Goal: Information Seeking & Learning: Learn about a topic

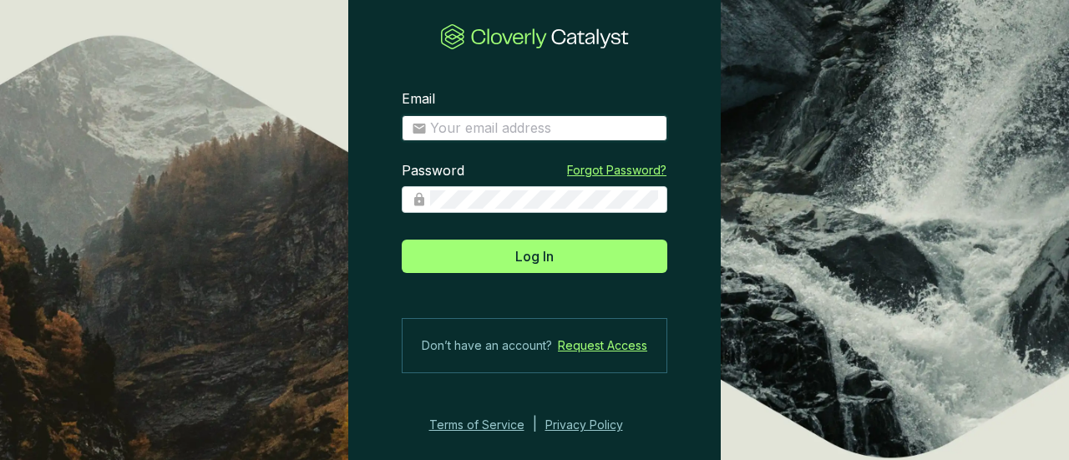
click at [511, 135] on input "Email" at bounding box center [543, 128] width 227 height 18
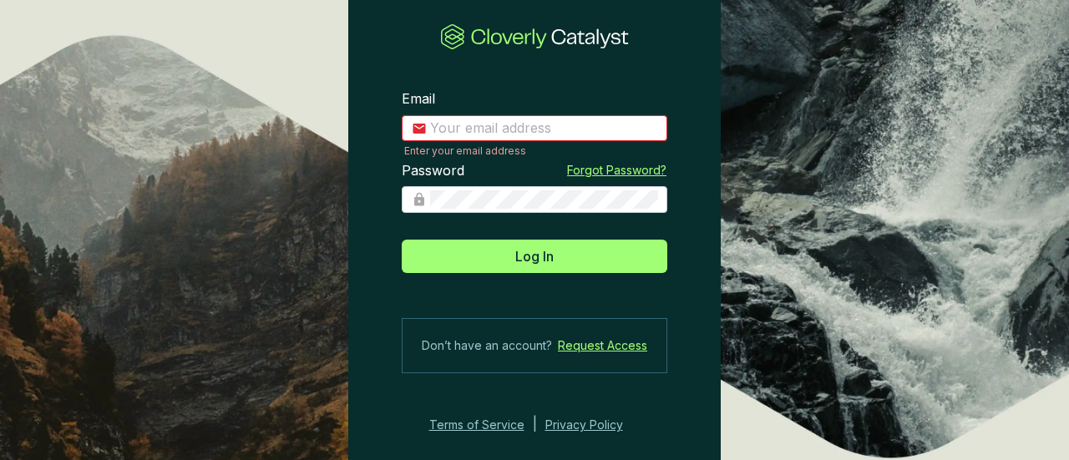
type input "[EMAIL_ADDRESS][DOMAIN_NAME]"
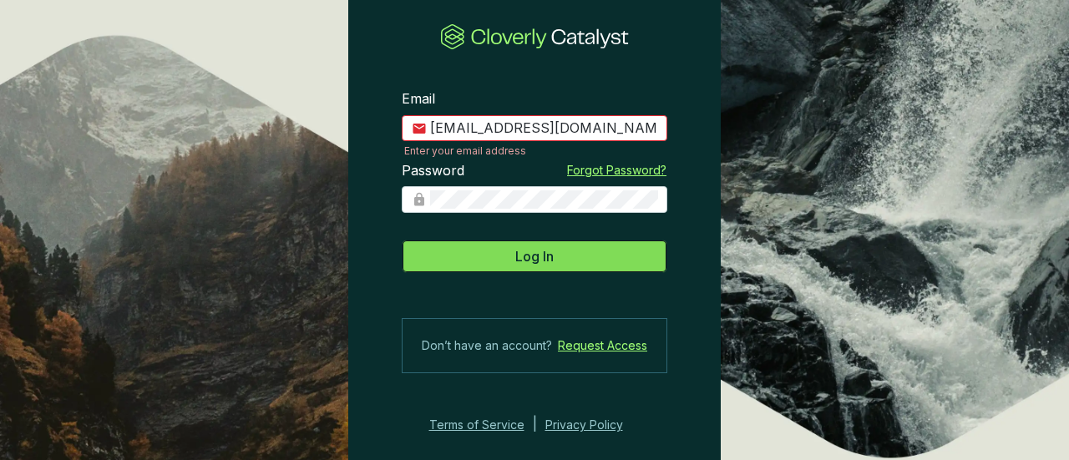
click at [518, 258] on span "Log In" at bounding box center [535, 256] width 38 height 20
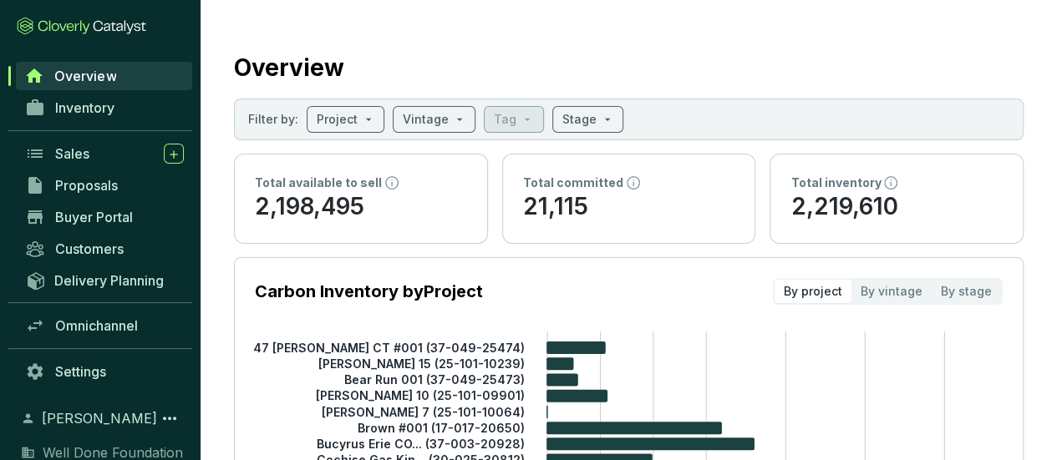
click at [78, 79] on span "Overview" at bounding box center [85, 76] width 62 height 17
click at [89, 106] on span "Inventory" at bounding box center [84, 107] width 59 height 17
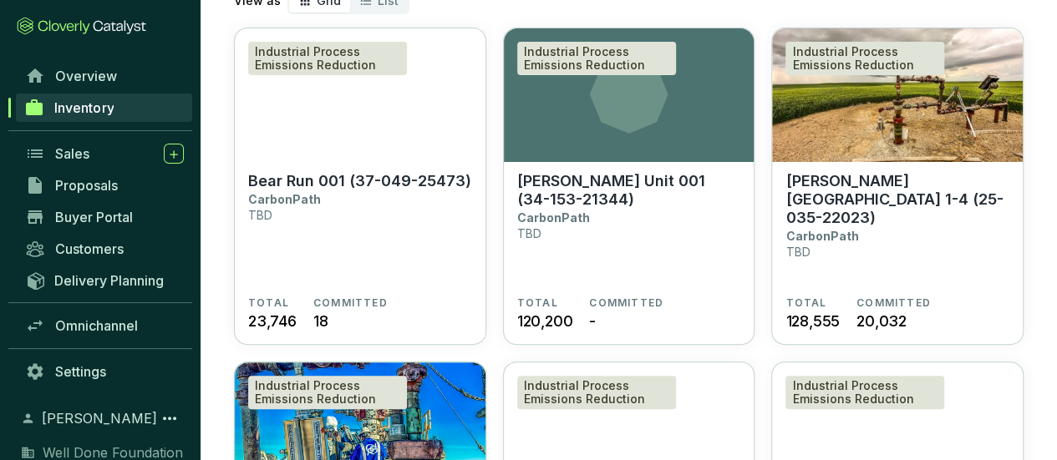
scroll to position [251, 0]
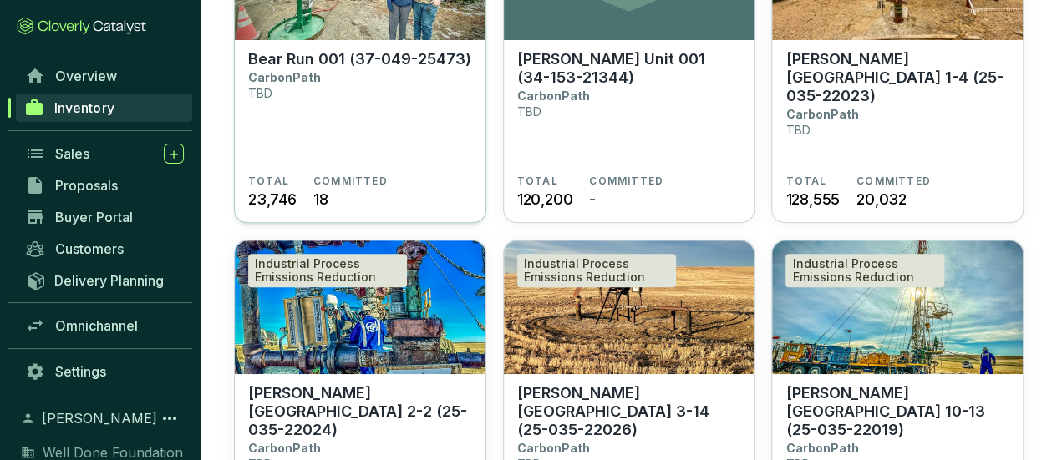
click at [371, 91] on section "Bear Run 001 (37-049-25473) CarbonPath TBD" at bounding box center [360, 112] width 224 height 124
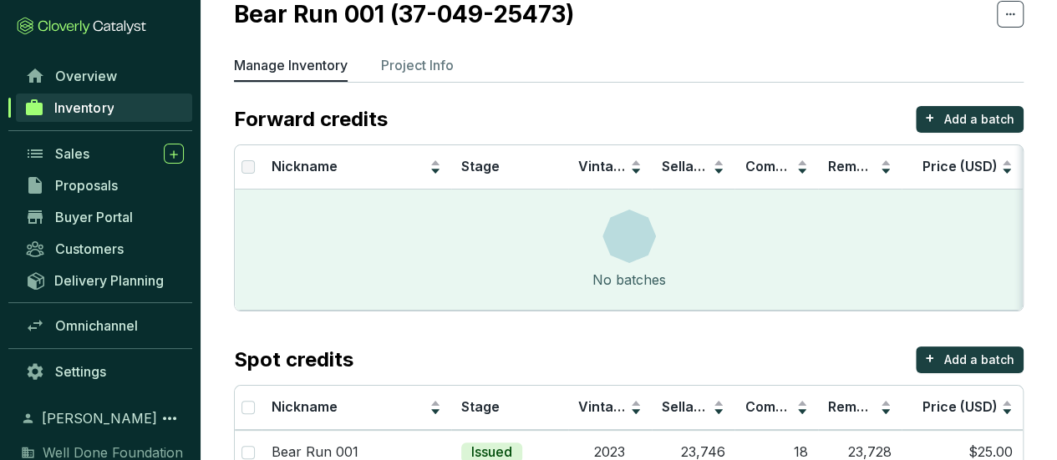
scroll to position [107, 0]
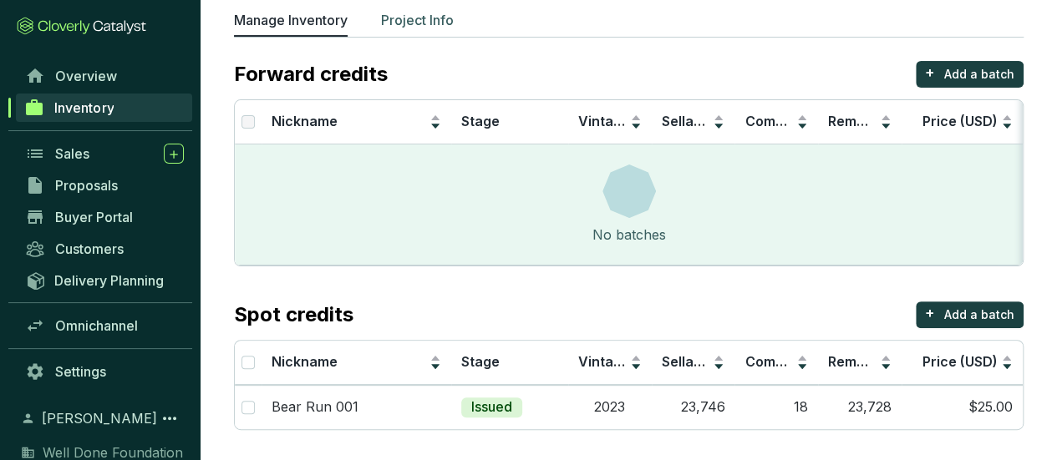
click at [403, 14] on p "Project Info" at bounding box center [417, 20] width 73 height 20
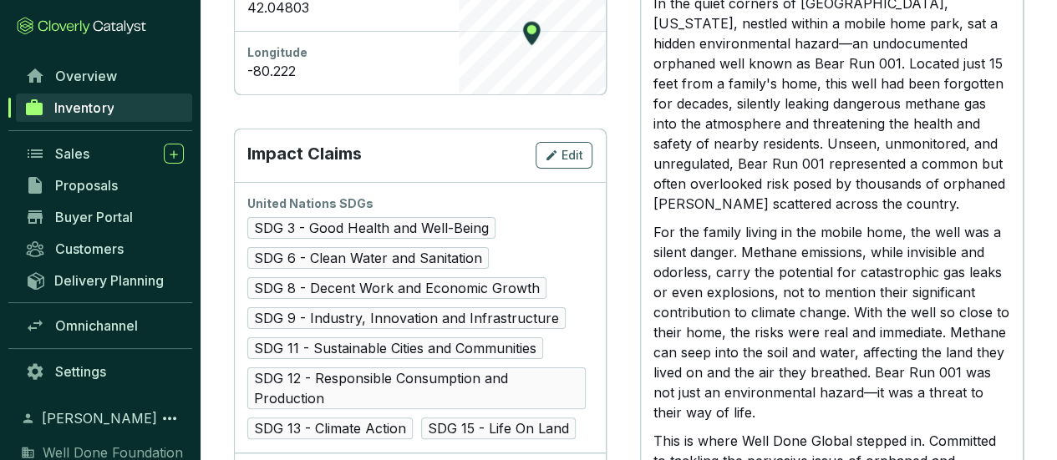
scroll to position [1003, 0]
